Goal: Find specific page/section: Find specific page/section

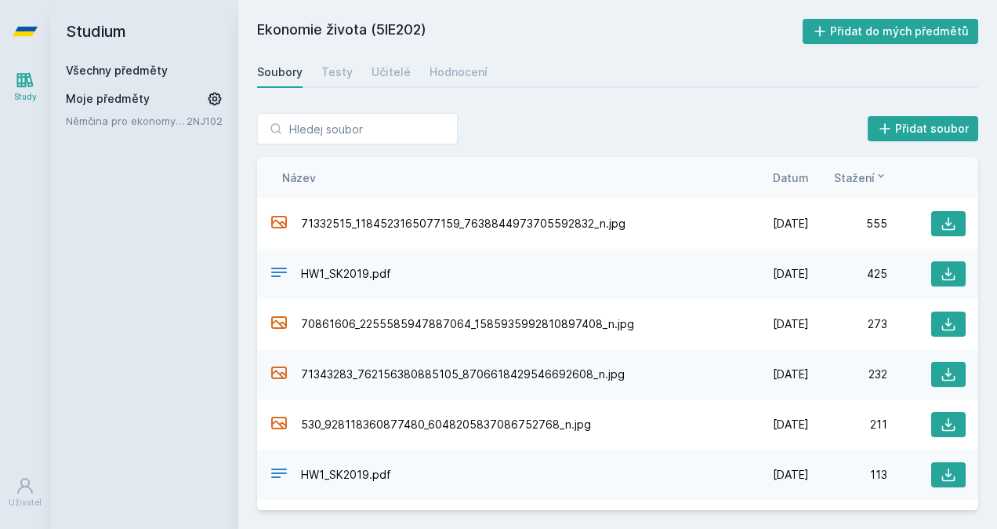
scroll to position [39, 0]
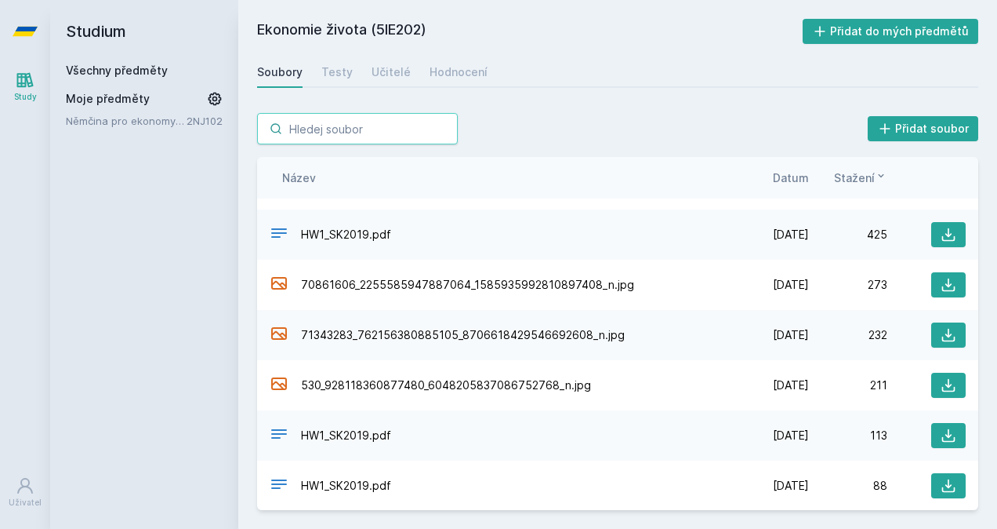
click at [351, 132] on input "search" at bounding box center [357, 128] width 201 height 31
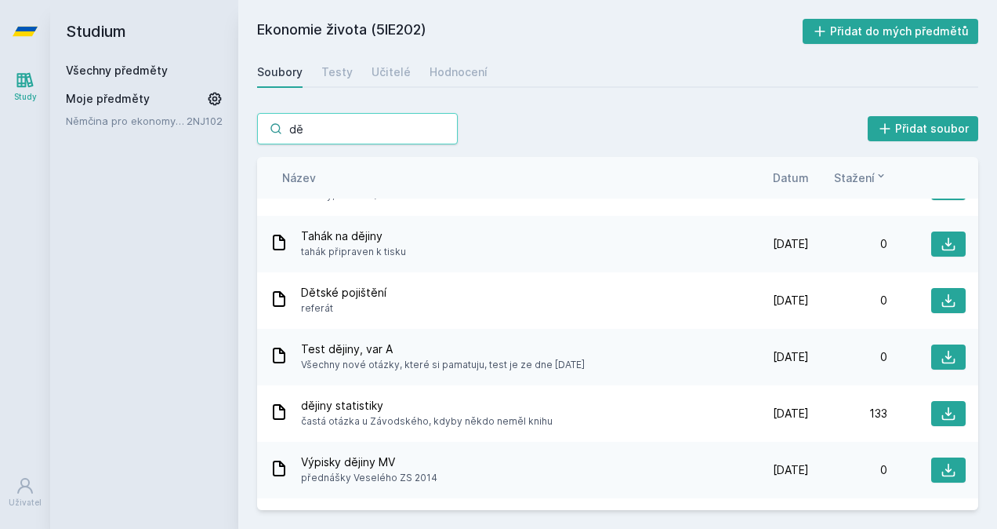
type input "dě"
click at [133, 66] on link "Všechny předměty" at bounding box center [117, 70] width 102 height 13
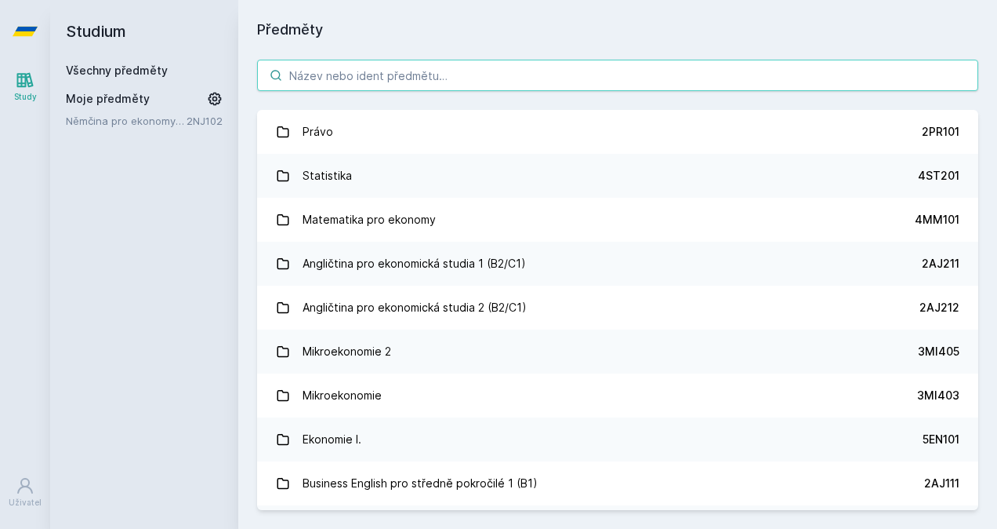
click at [448, 72] on input "search" at bounding box center [617, 75] width 721 height 31
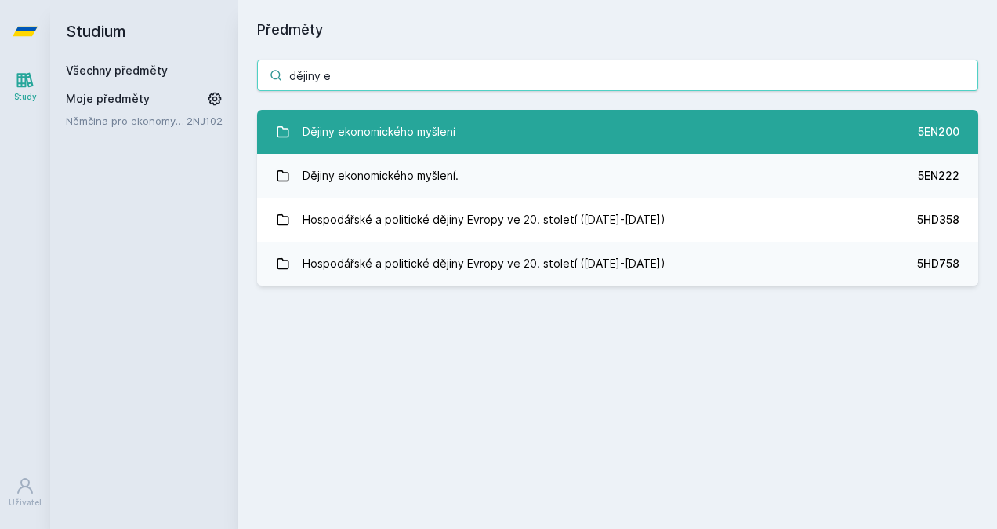
type input "dějiny e"
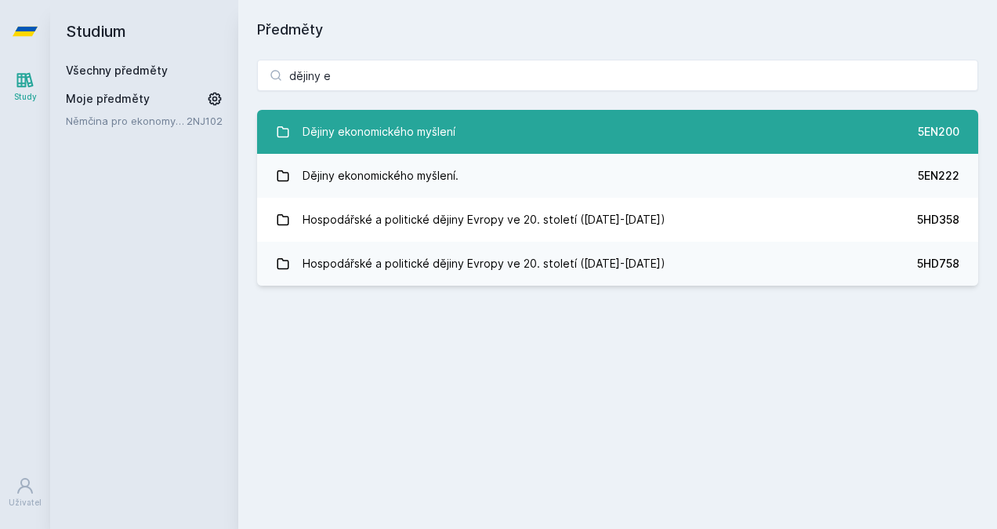
click at [431, 118] on div "Dějiny ekonomického myšlení" at bounding box center [379, 131] width 153 height 31
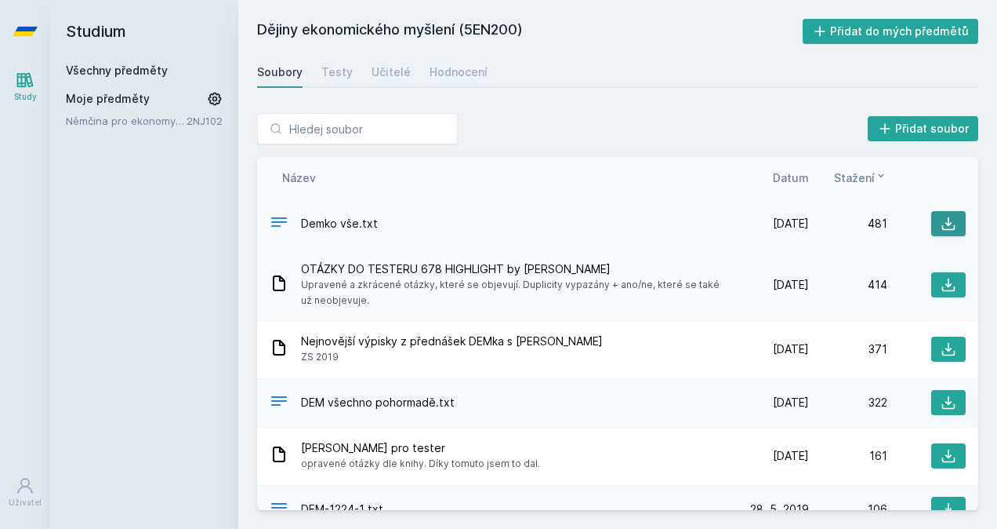
click at [932, 220] on button at bounding box center [949, 223] width 35 height 25
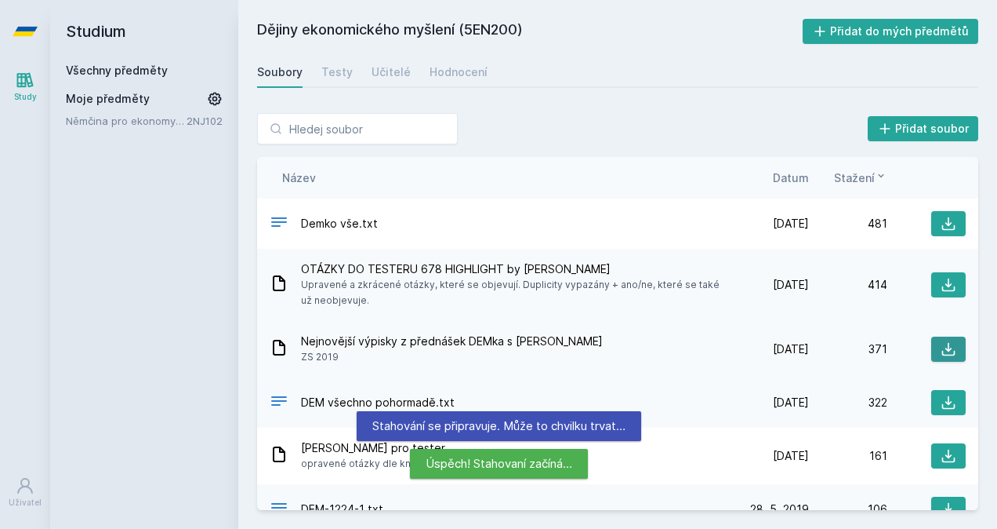
click at [941, 346] on icon at bounding box center [949, 349] width 16 height 16
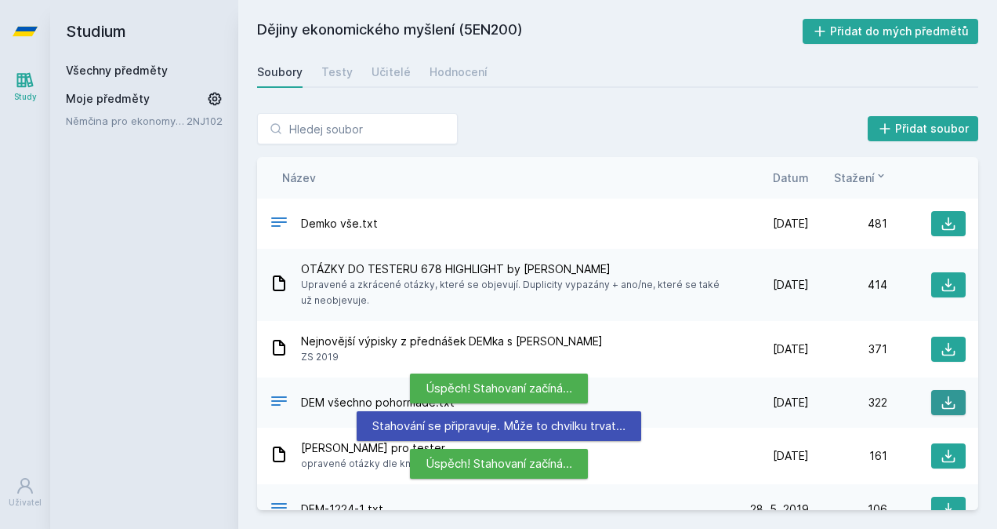
click at [942, 399] on icon at bounding box center [949, 402] width 16 height 16
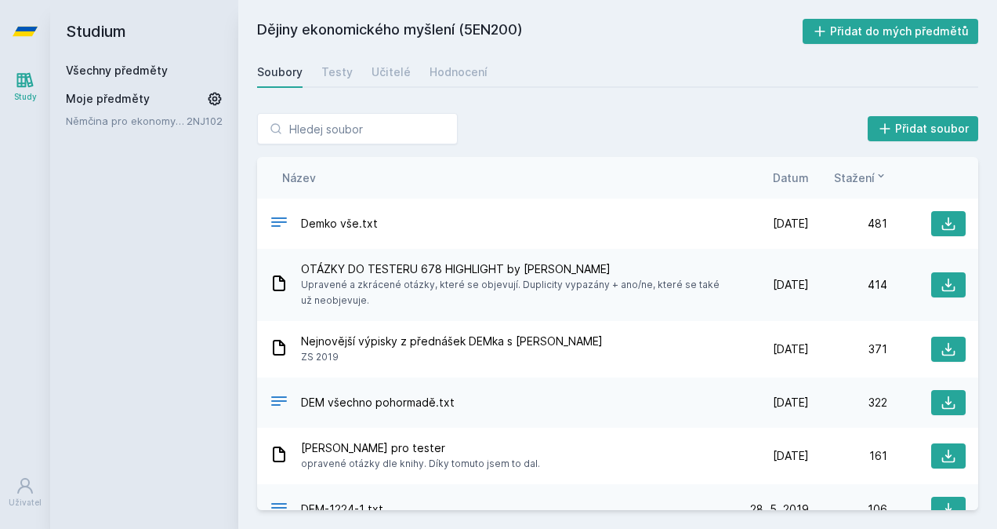
click at [916, 91] on div "Dějiny ekonomického myšlení (5EN200) Přidat do mých předmětů [GEOGRAPHIC_DATA] …" at bounding box center [617, 264] width 721 height 491
click at [943, 347] on icon at bounding box center [949, 349] width 13 height 13
